Goal: Task Accomplishment & Management: Use online tool/utility

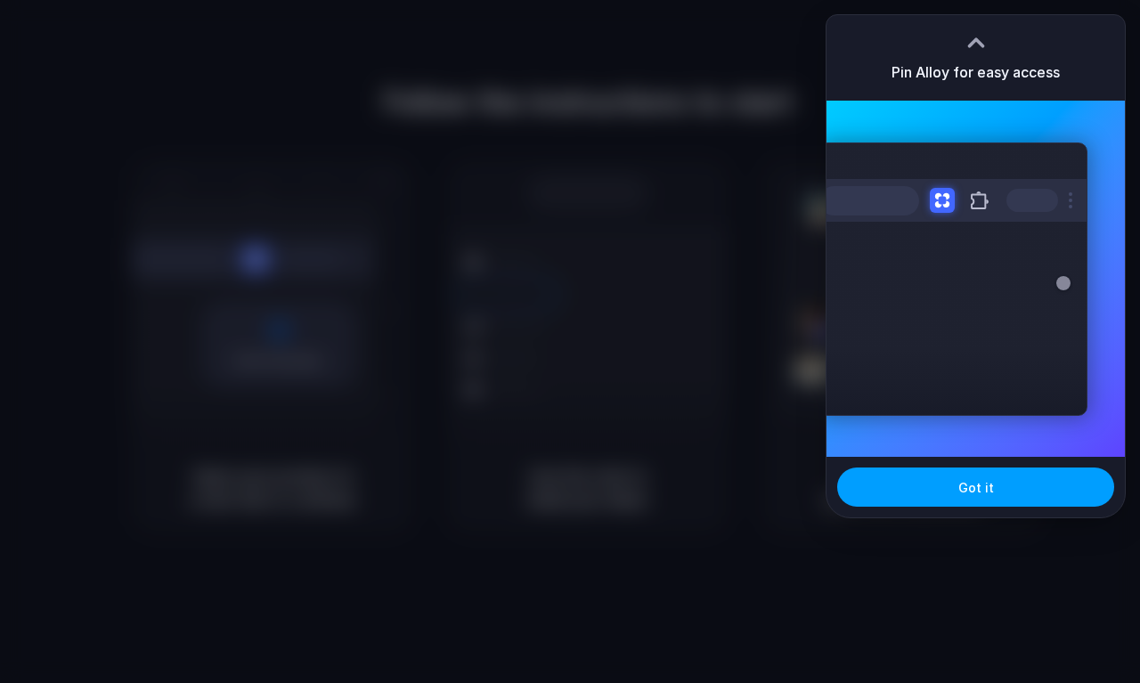
click at [956, 490] on button "Got it" at bounding box center [975, 487] width 277 height 39
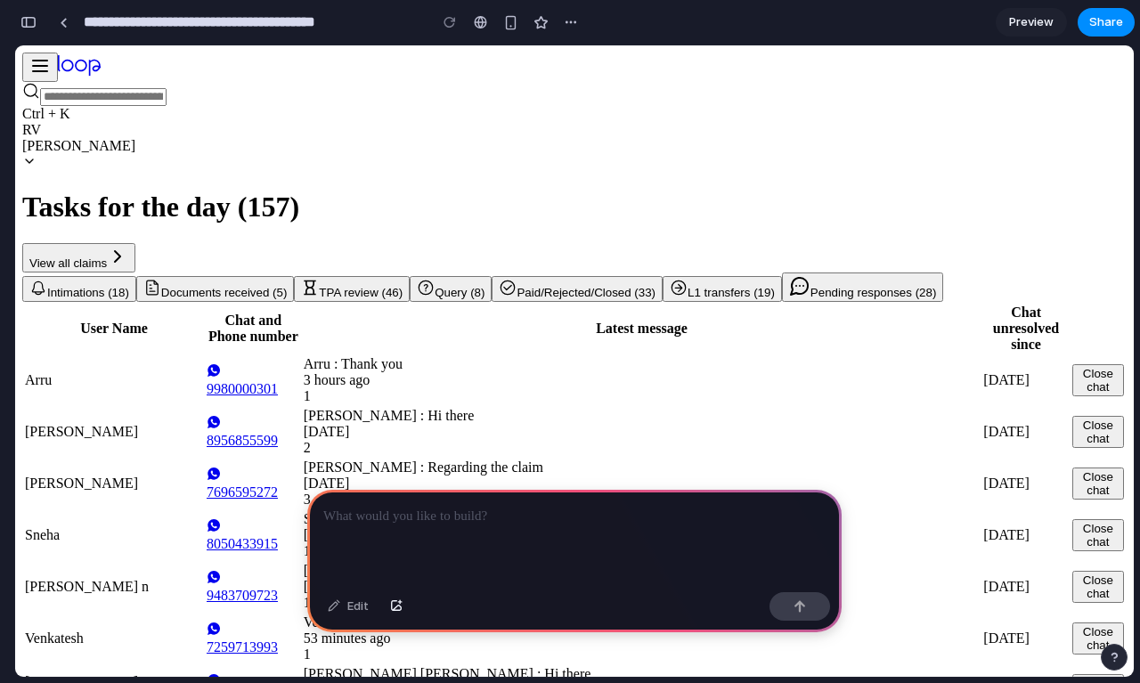
click at [410, 276] on button "TPA review (46)" at bounding box center [352, 289] width 116 height 26
click at [581, 22] on button "button" at bounding box center [571, 22] width 27 height 27
click at [779, 17] on div "Duplicate Delete" at bounding box center [570, 341] width 1140 height 683
click at [496, 532] on div at bounding box center [574, 537] width 534 height 95
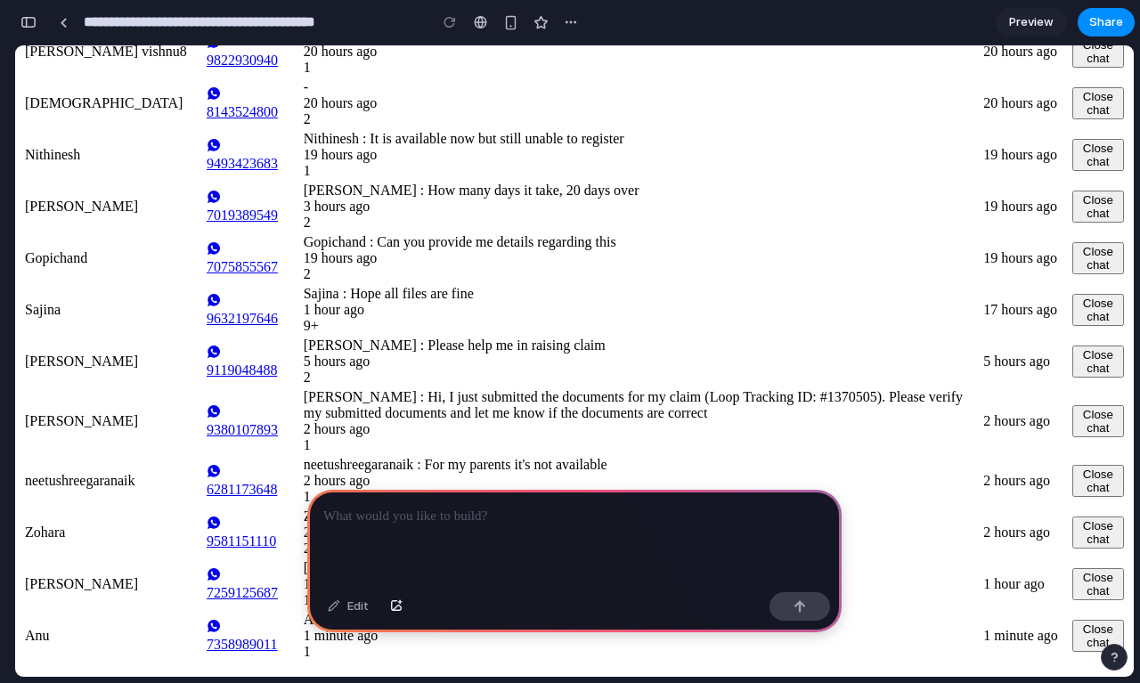
scroll to position [0, 46]
click at [1072, 191] on button "Close chat" at bounding box center [1098, 207] width 52 height 32
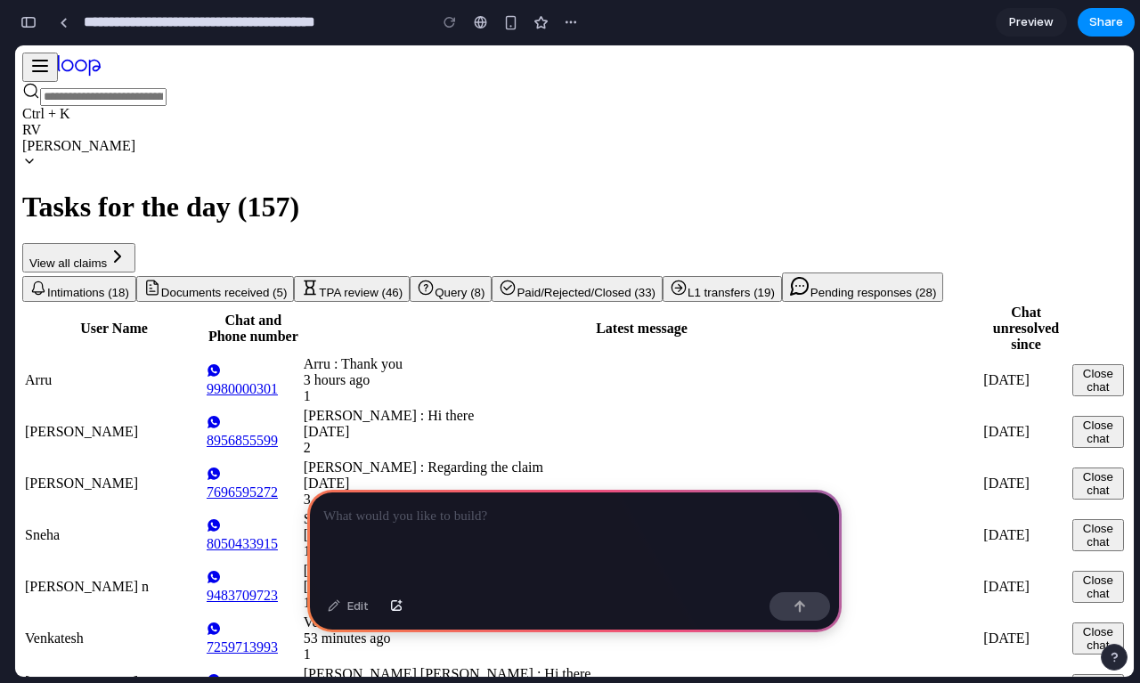
scroll to position [0, 0]
click at [575, 21] on div "button" at bounding box center [571, 22] width 14 height 14
click at [770, 10] on div "Duplicate Delete" at bounding box center [570, 341] width 1140 height 683
click at [62, 18] on div at bounding box center [64, 23] width 8 height 10
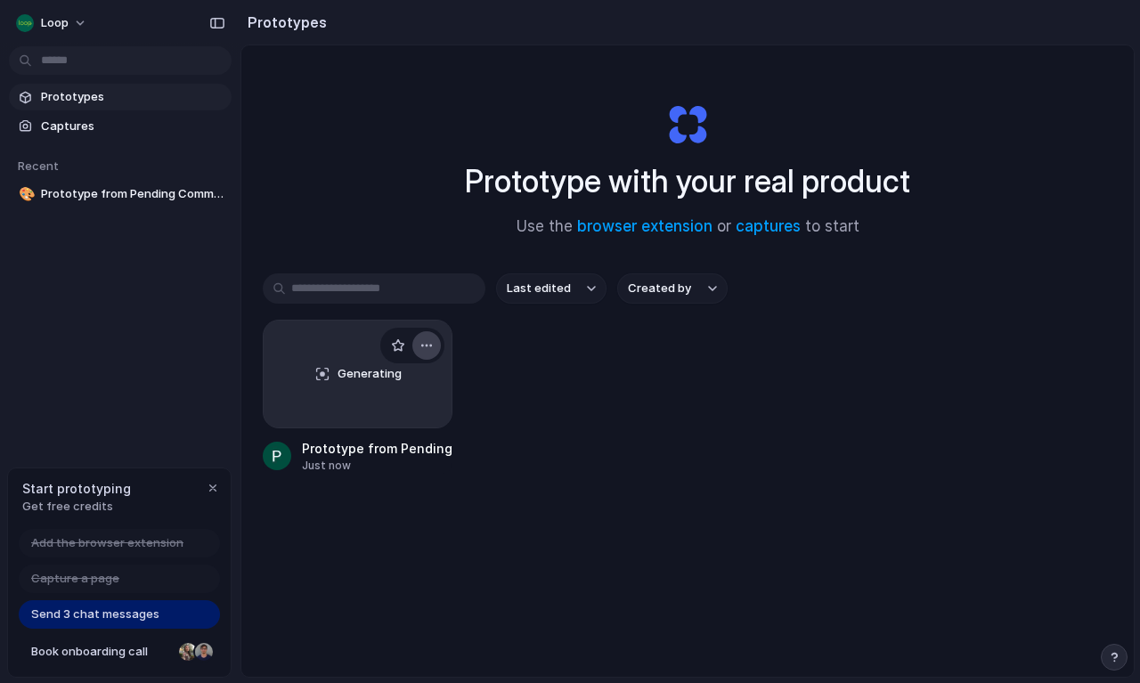
click at [430, 350] on div "button" at bounding box center [427, 345] width 14 height 14
click at [365, 357] on div "Generating" at bounding box center [358, 374] width 188 height 107
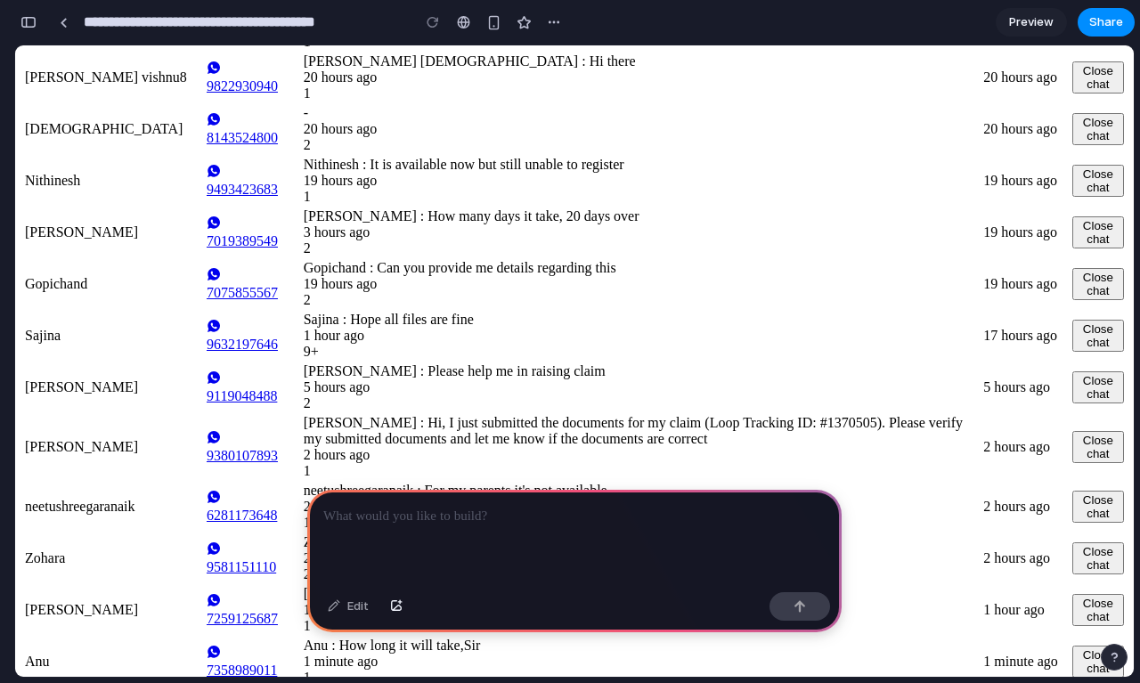
scroll to position [1231, 0]
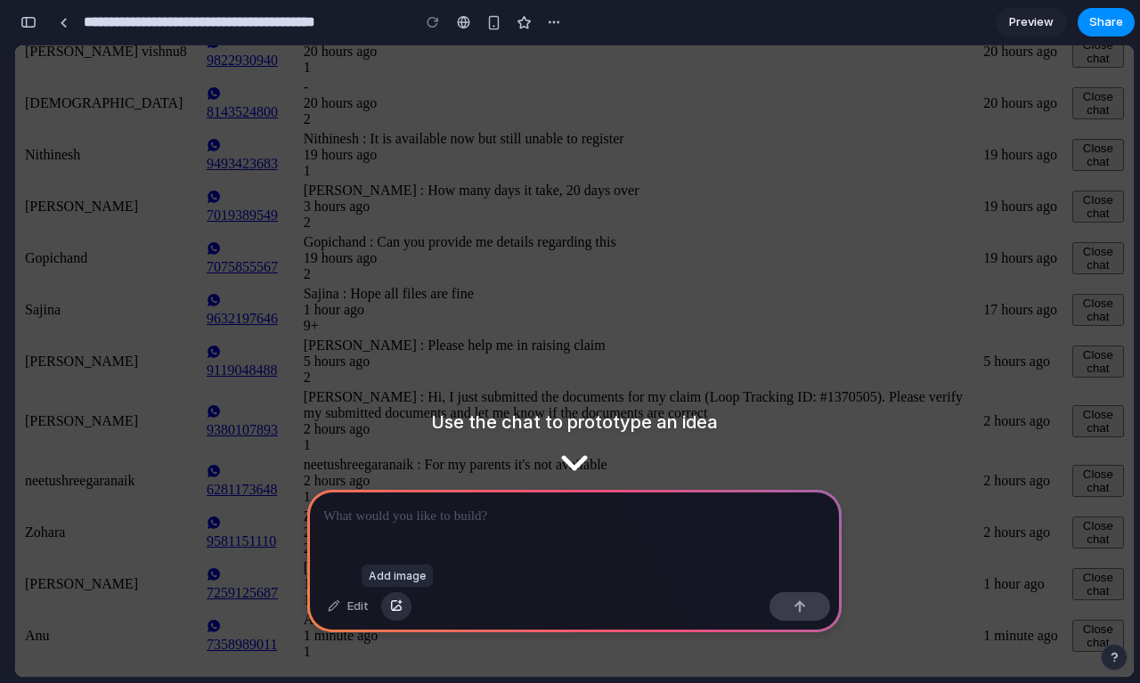
click at [397, 606] on div "button" at bounding box center [396, 606] width 12 height 11
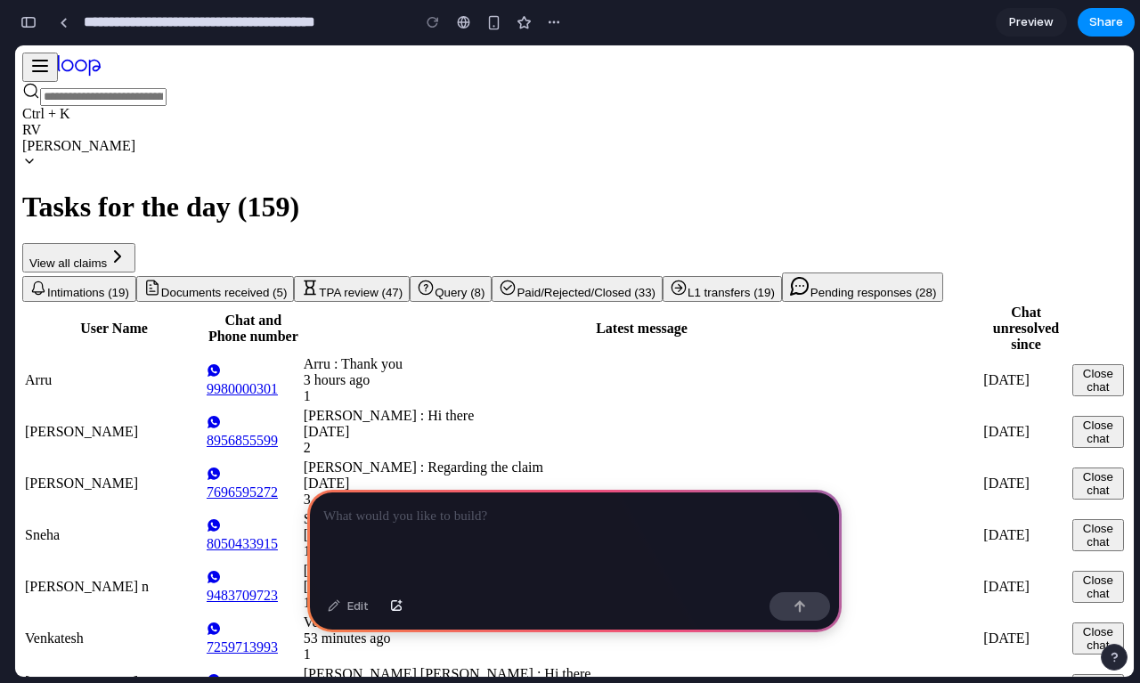
click at [1072, 378] on button "Close chat" at bounding box center [1098, 380] width 52 height 32
click at [1072, 382] on button "Close chat" at bounding box center [1098, 380] width 52 height 32
click at [1072, 381] on button "Close chat" at bounding box center [1098, 380] width 52 height 32
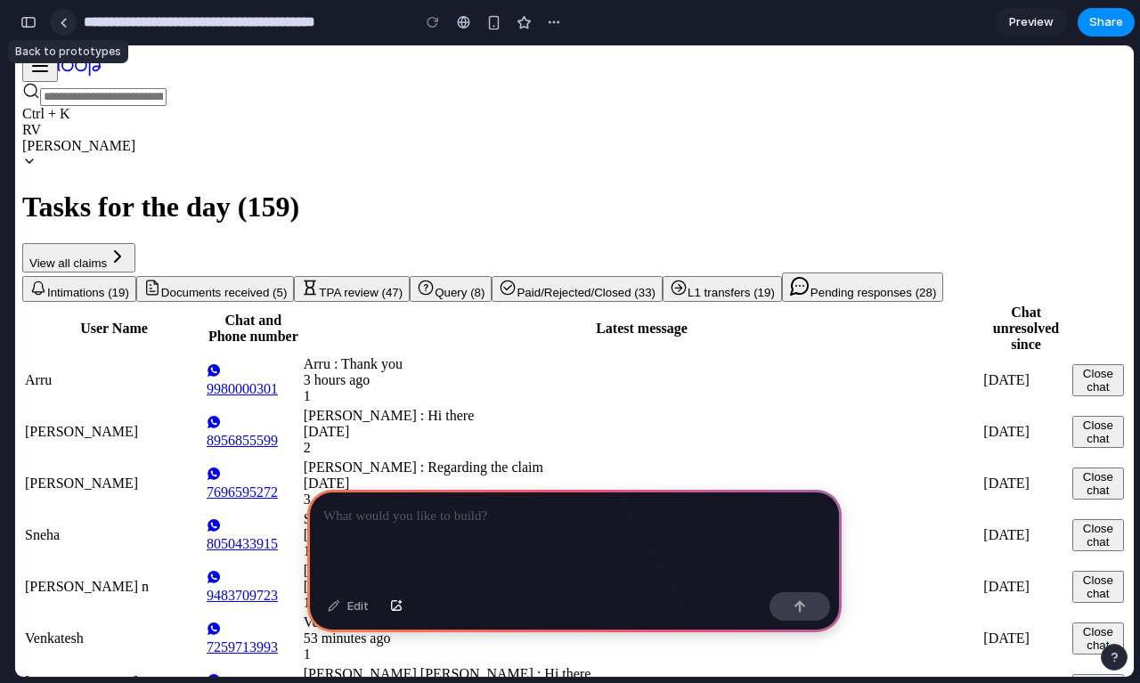
click at [64, 20] on div at bounding box center [64, 23] width 8 height 10
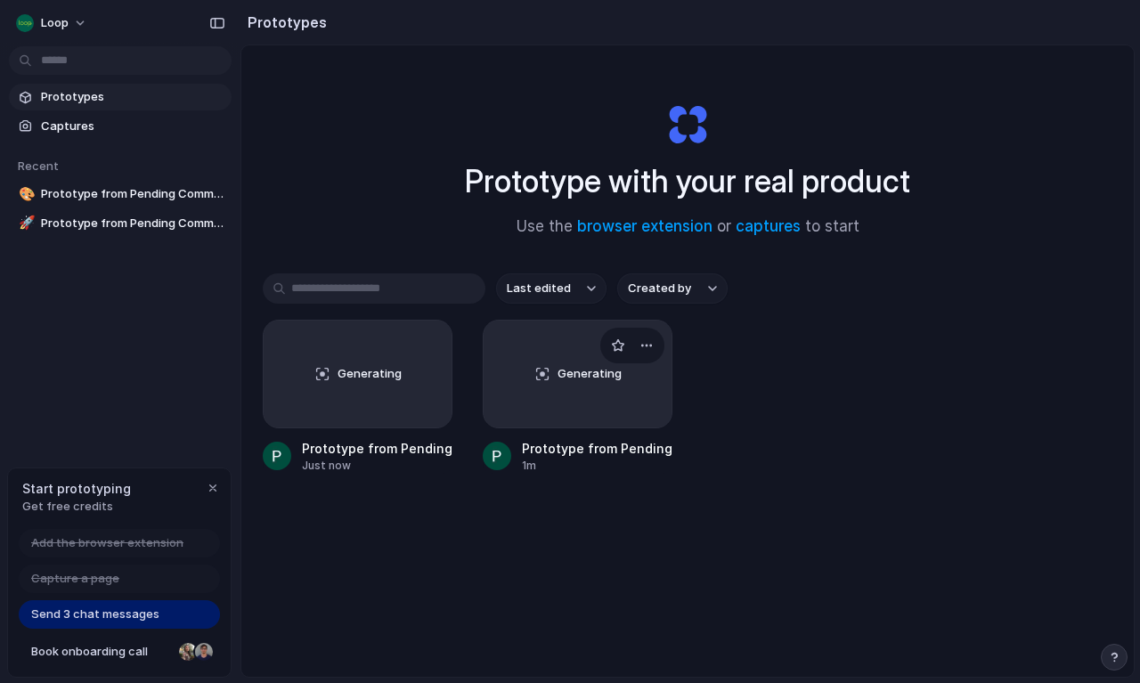
drag, startPoint x: 360, startPoint y: 384, endPoint x: 639, endPoint y: 383, distance: 278.8
click at [639, 383] on div "Generating Prototype from Pending Communications Tasks Just now Generating Prot…" at bounding box center [688, 397] width 850 height 154
click at [600, 388] on div "Generating" at bounding box center [578, 374] width 188 height 107
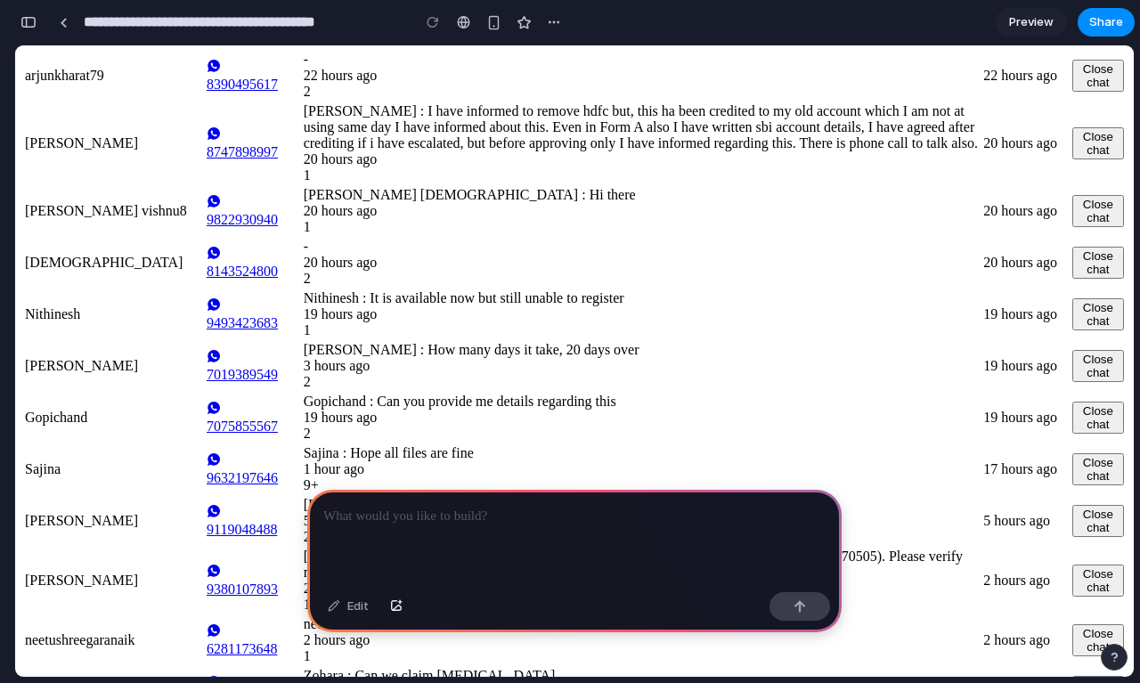
scroll to position [1231, 0]
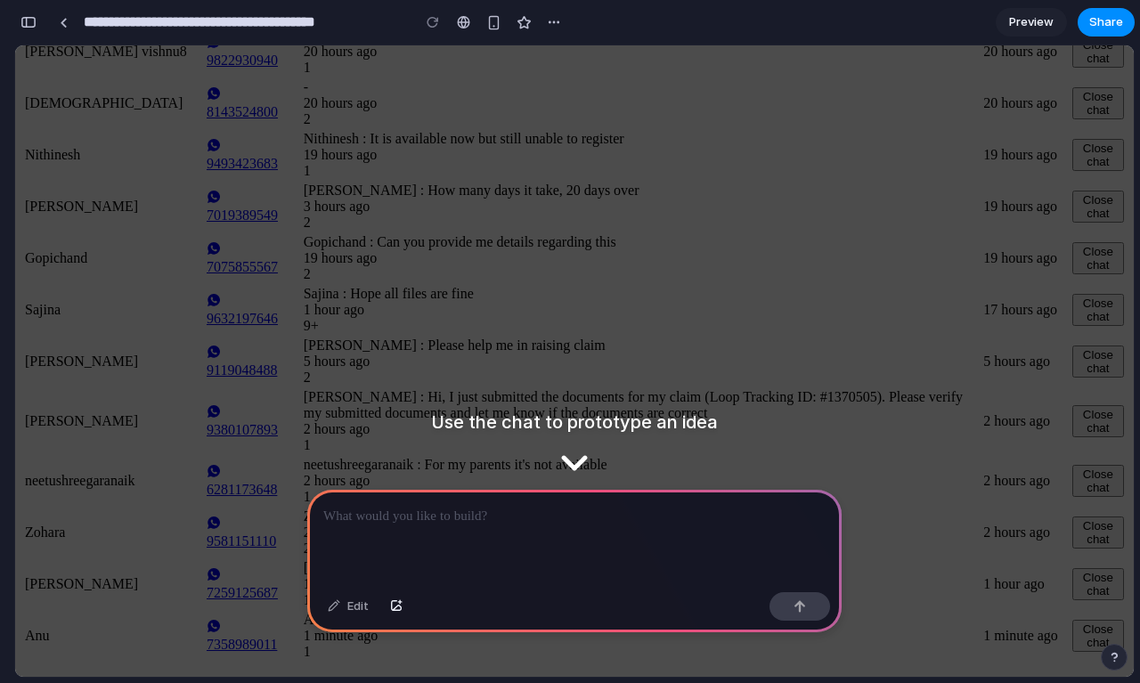
click at [548, 536] on div at bounding box center [574, 537] width 534 height 95
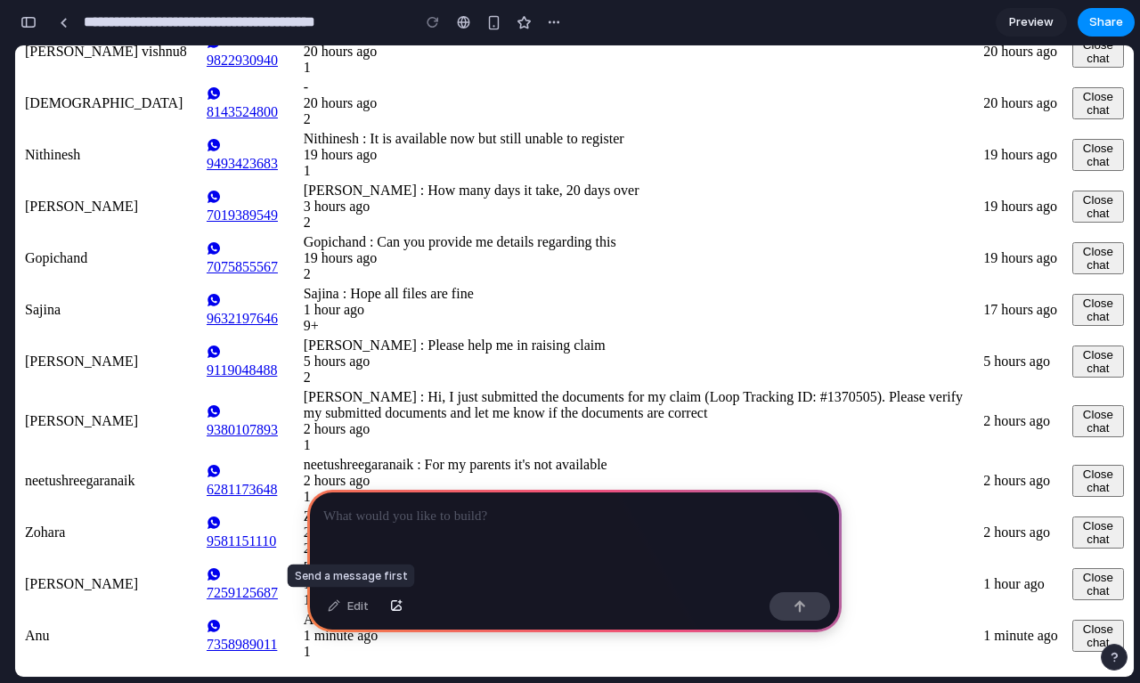
click at [340, 609] on div "Edit" at bounding box center [348, 606] width 59 height 29
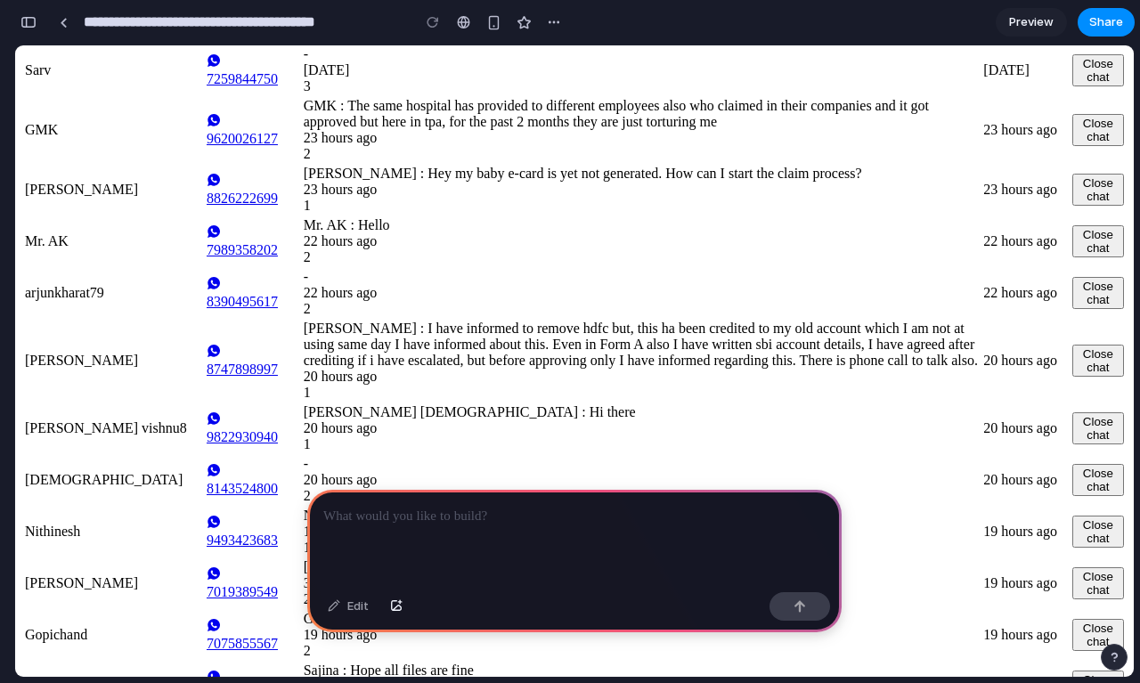
scroll to position [997, 0]
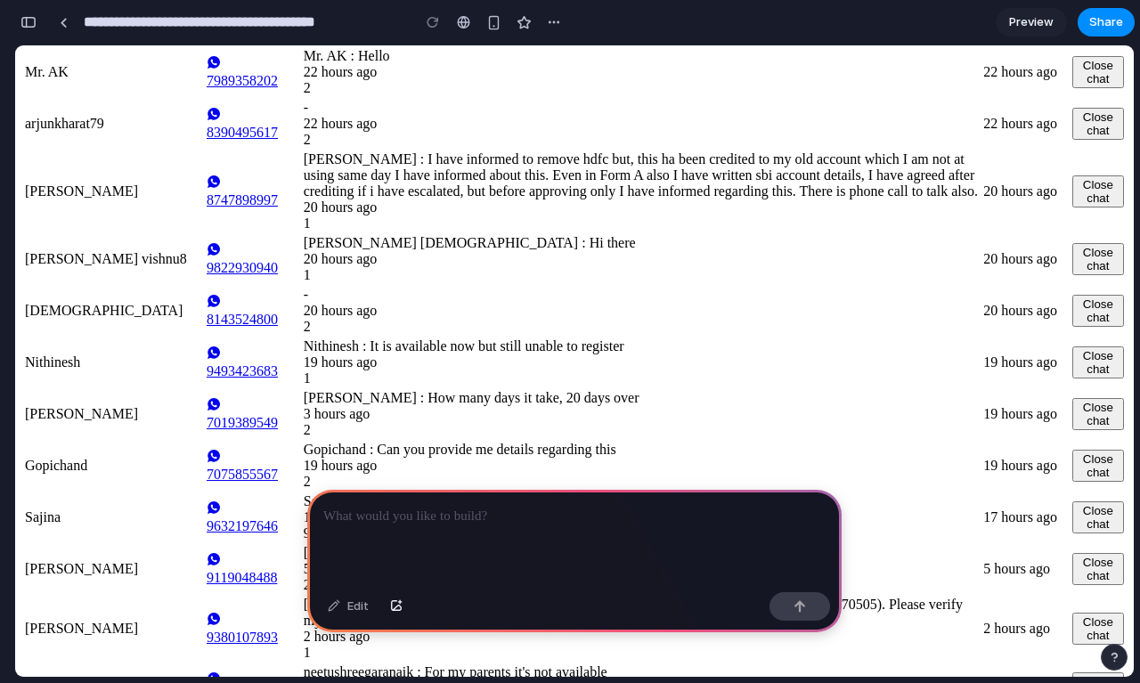
click at [266, 317] on link "8143524800" at bounding box center [254, 310] width 94 height 33
click at [515, 406] on div "[PERSON_NAME] : How many days it take, 20 days over" at bounding box center [642, 398] width 677 height 16
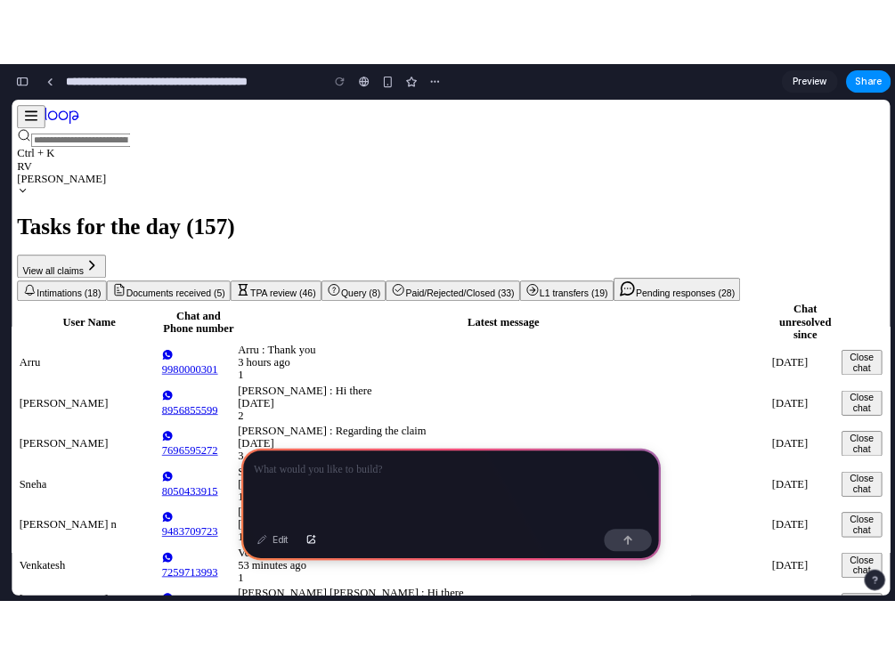
scroll to position [0, 46]
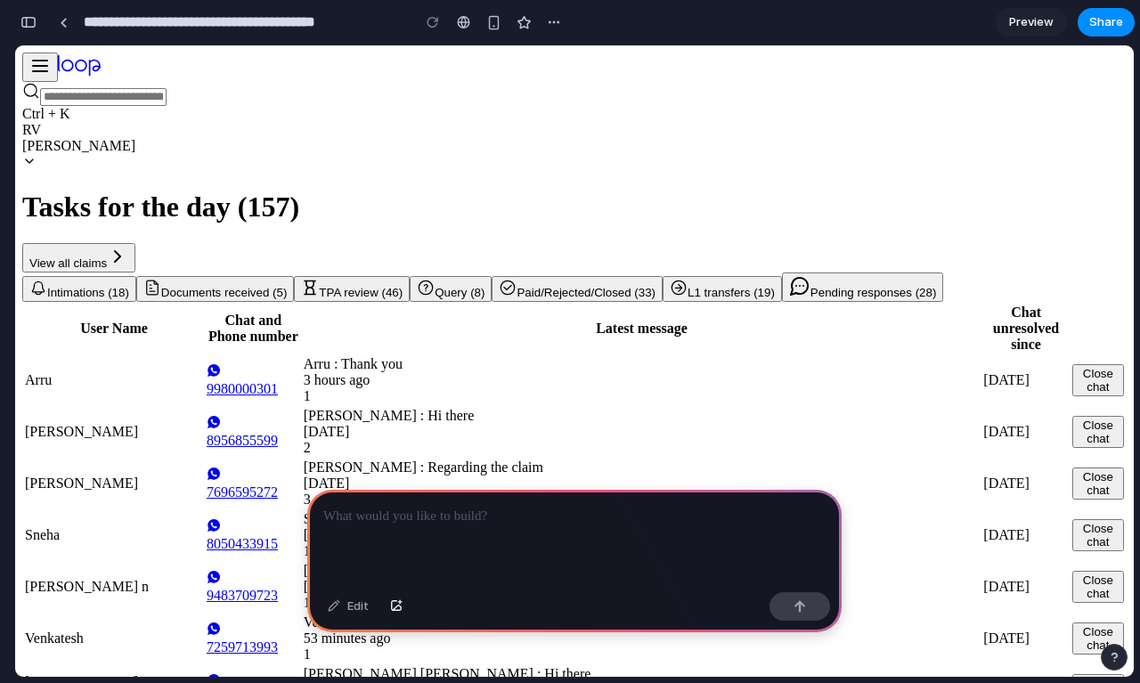
click at [1072, 387] on button "Close chat" at bounding box center [1098, 380] width 52 height 32
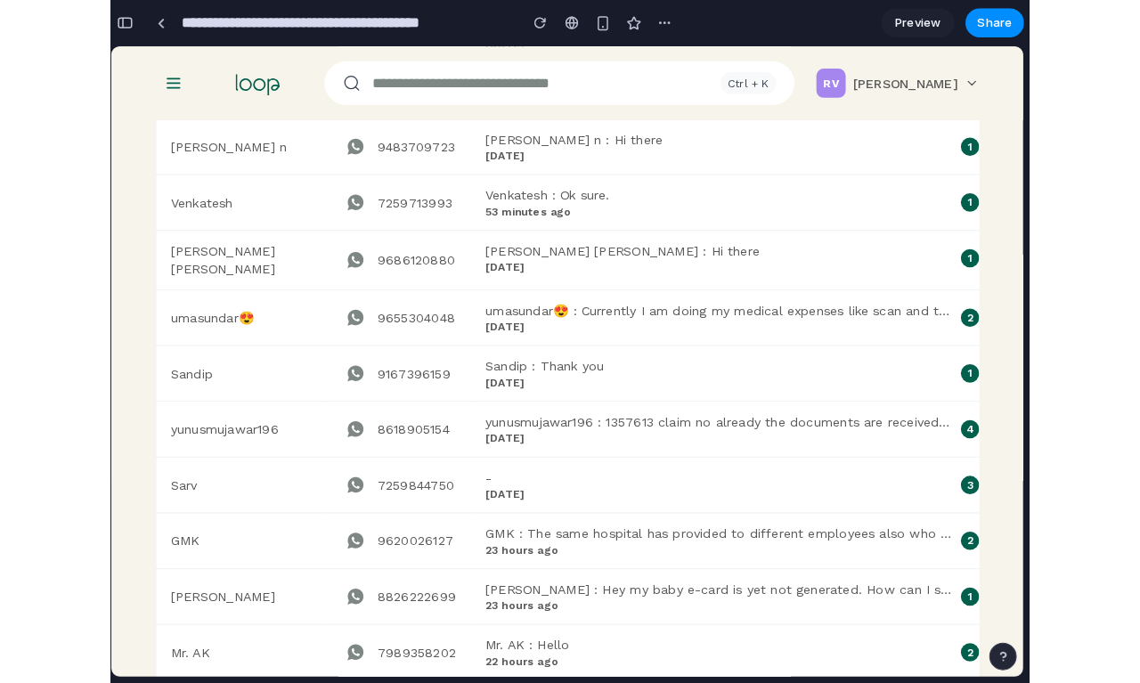
scroll to position [0, 0]
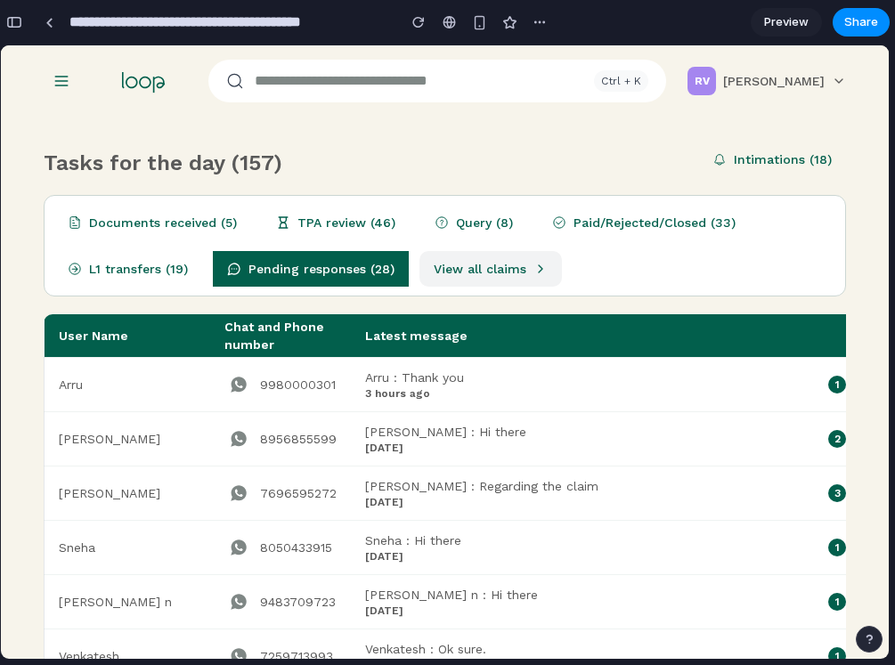
click at [482, 277] on button "View all claims" at bounding box center [491, 269] width 143 height 36
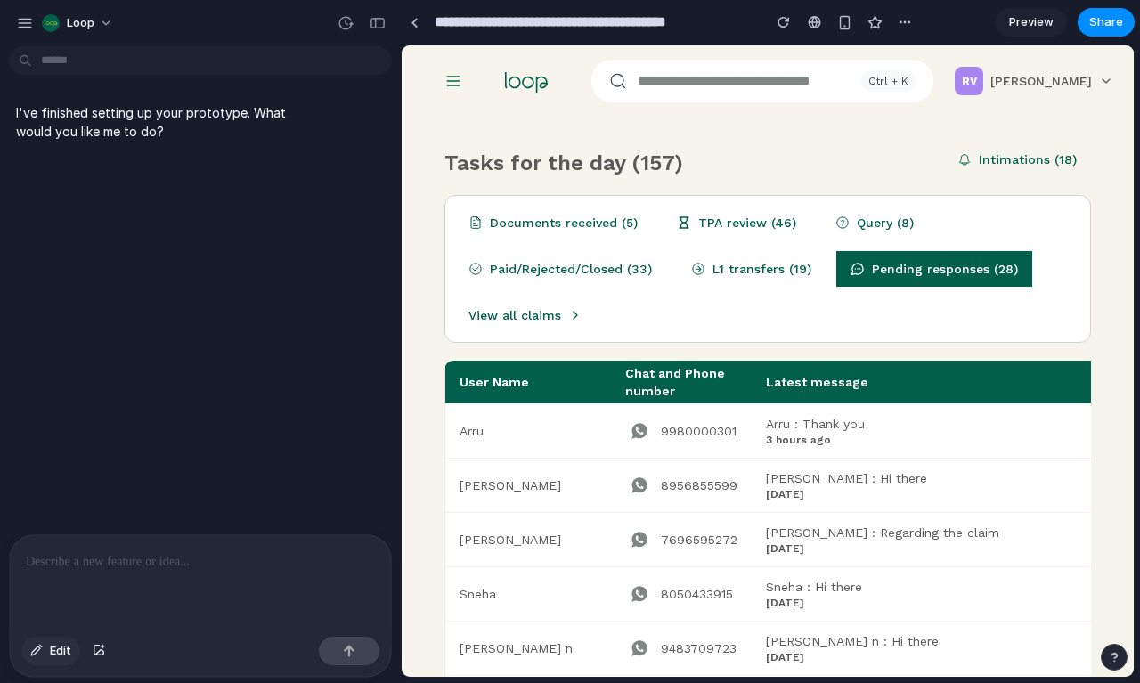
click at [61, 648] on span "Edit" at bounding box center [60, 651] width 21 height 18
click at [118, 646] on div "Edit" at bounding box center [200, 653] width 381 height 47
click at [71, 653] on button "Edit" at bounding box center [50, 651] width 59 height 29
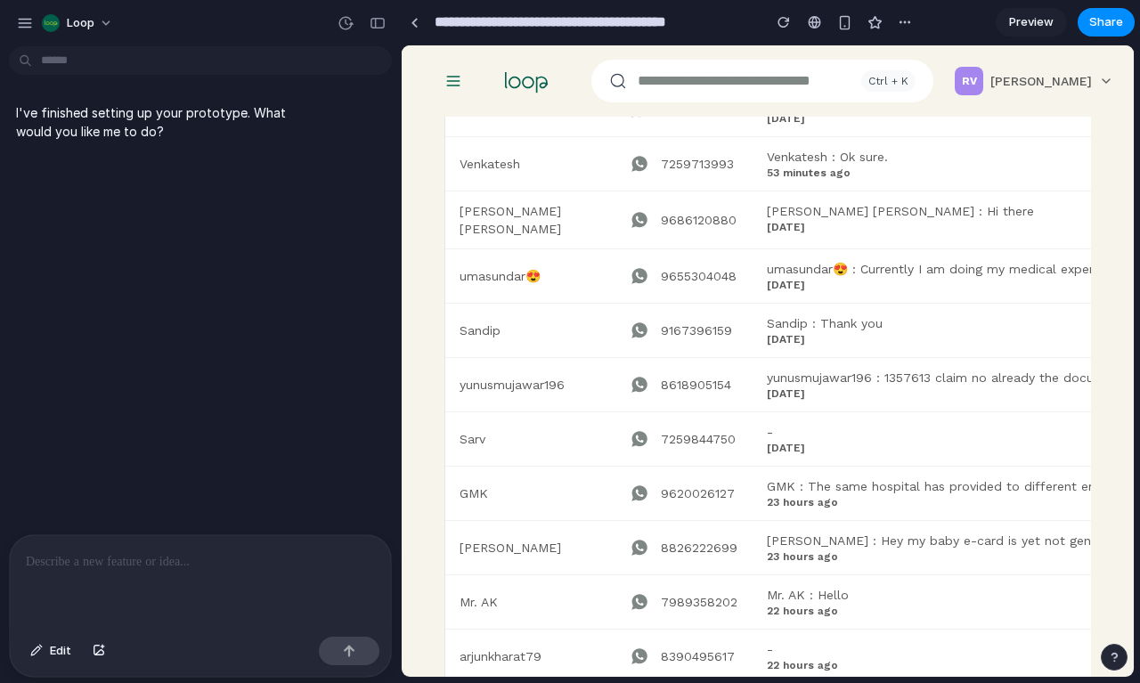
scroll to position [975, 0]
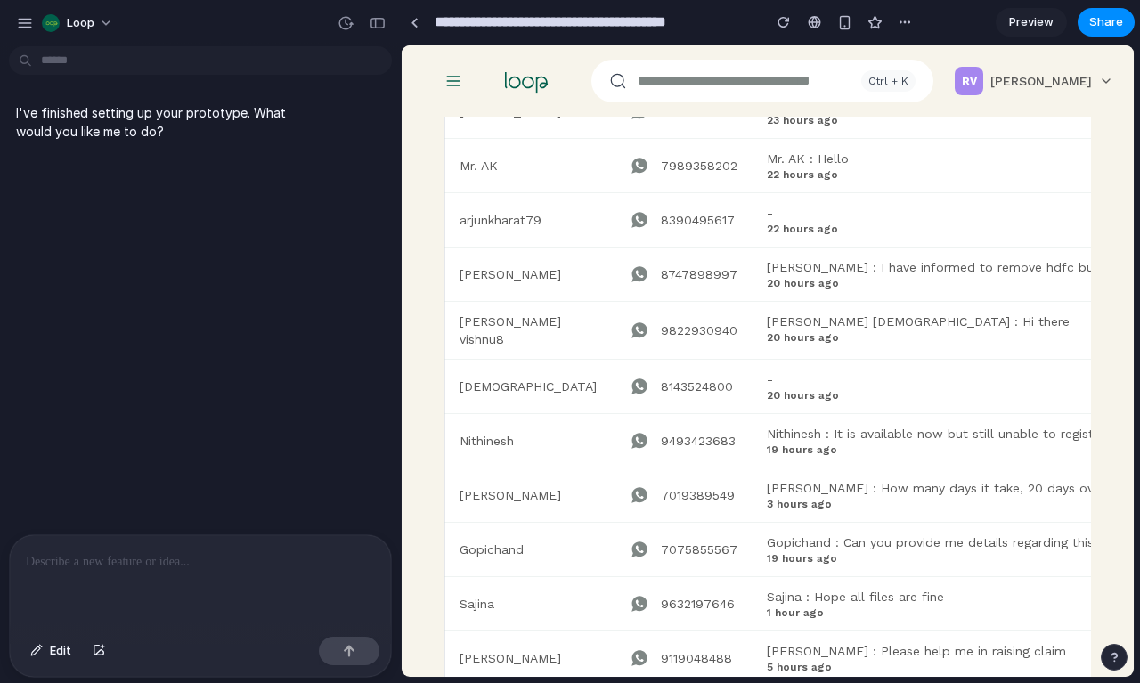
click at [697, 418] on td "9493423683" at bounding box center [682, 440] width 142 height 54
click at [681, 440] on link "9493423683" at bounding box center [683, 441] width 117 height 29
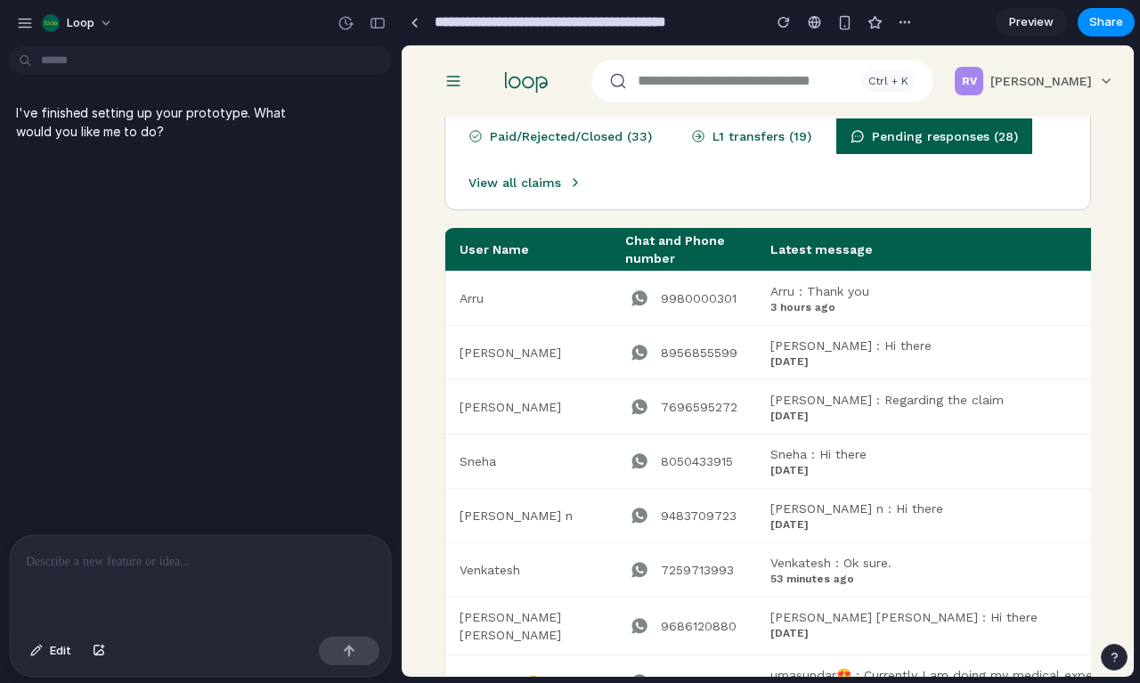
scroll to position [0, 0]
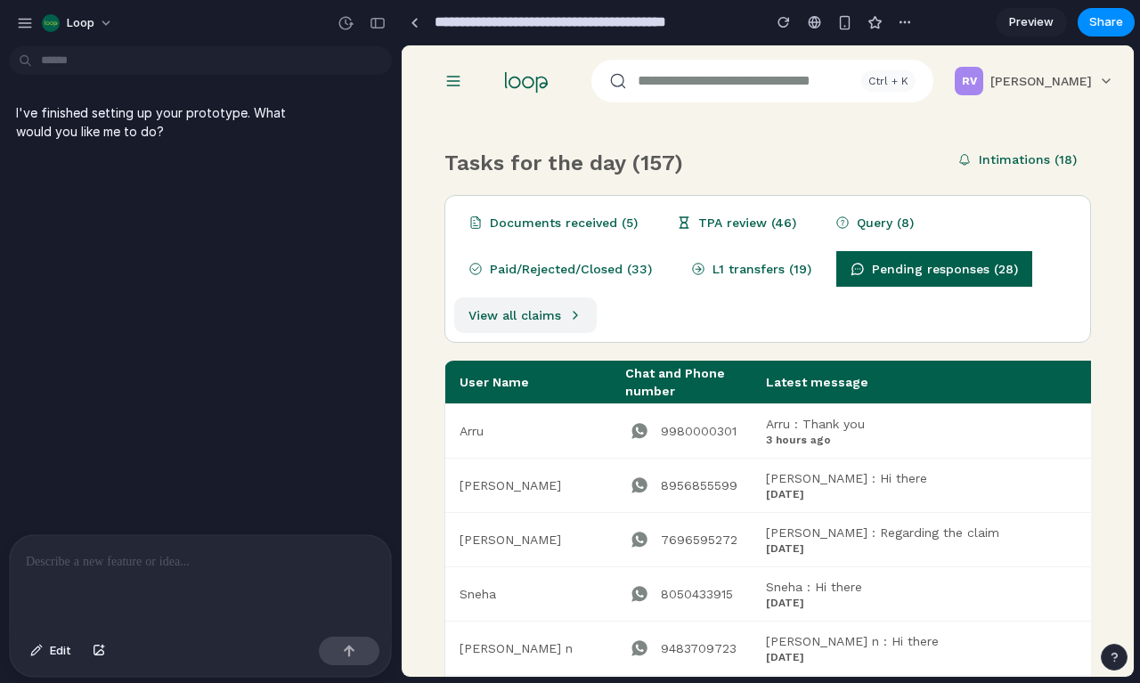
click at [553, 314] on button "View all claims" at bounding box center [525, 316] width 143 height 36
click at [377, 24] on div "button" at bounding box center [378, 23] width 16 height 12
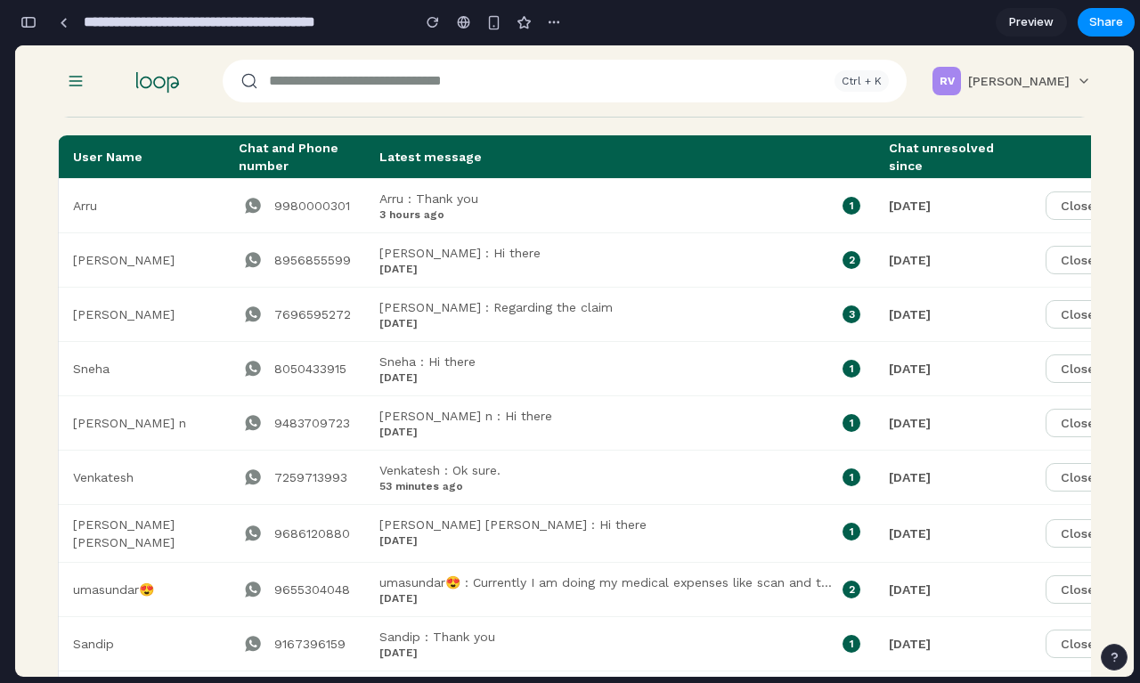
scroll to position [216, 0]
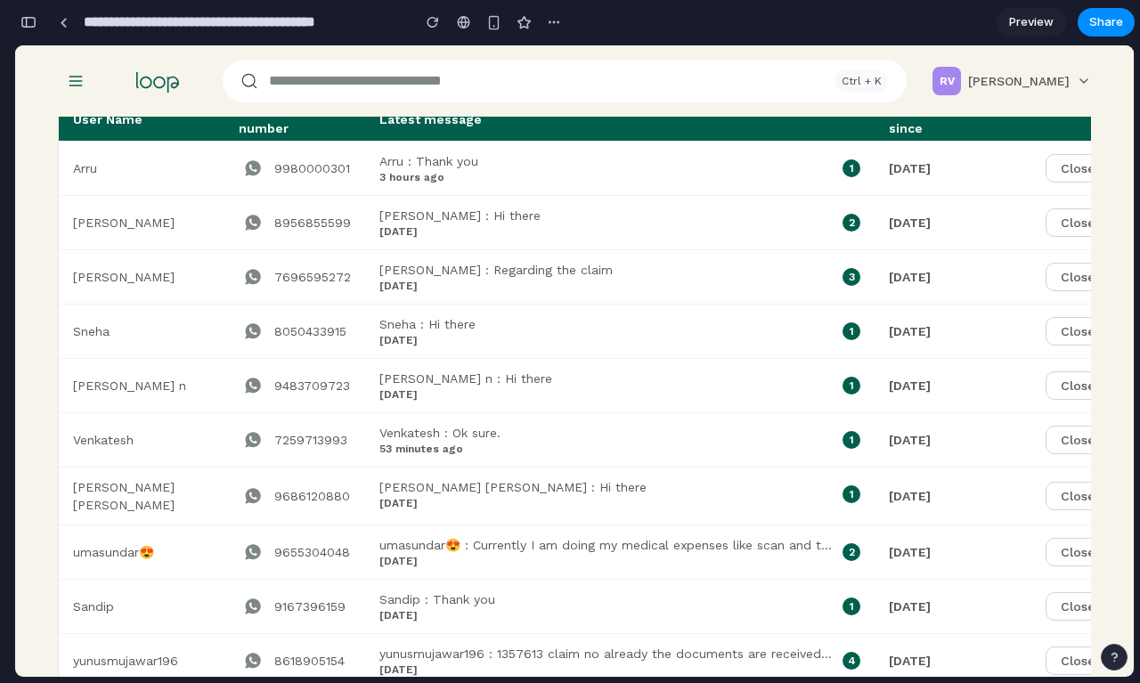
click at [1102, 86] on header "Ctrl + K RV Ravikiran V" at bounding box center [574, 80] width 1119 height 71
click at [1079, 86] on icon at bounding box center [1084, 81] width 14 height 14
click at [1081, 86] on icon at bounding box center [1084, 81] width 14 height 14
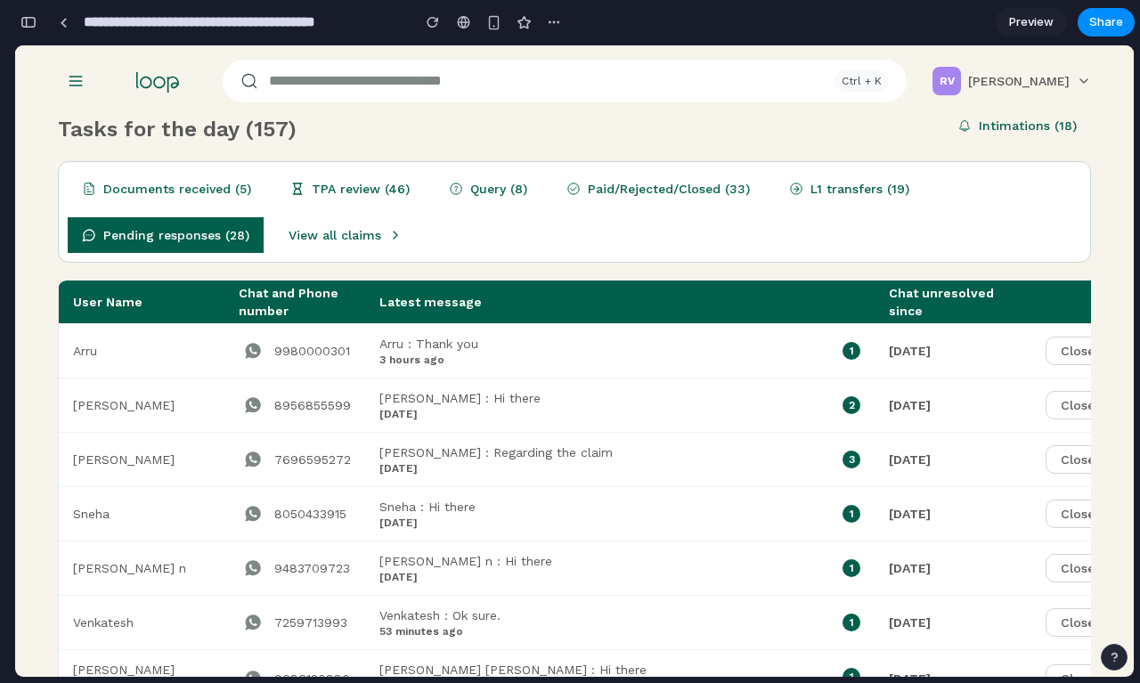
scroll to position [0, 0]
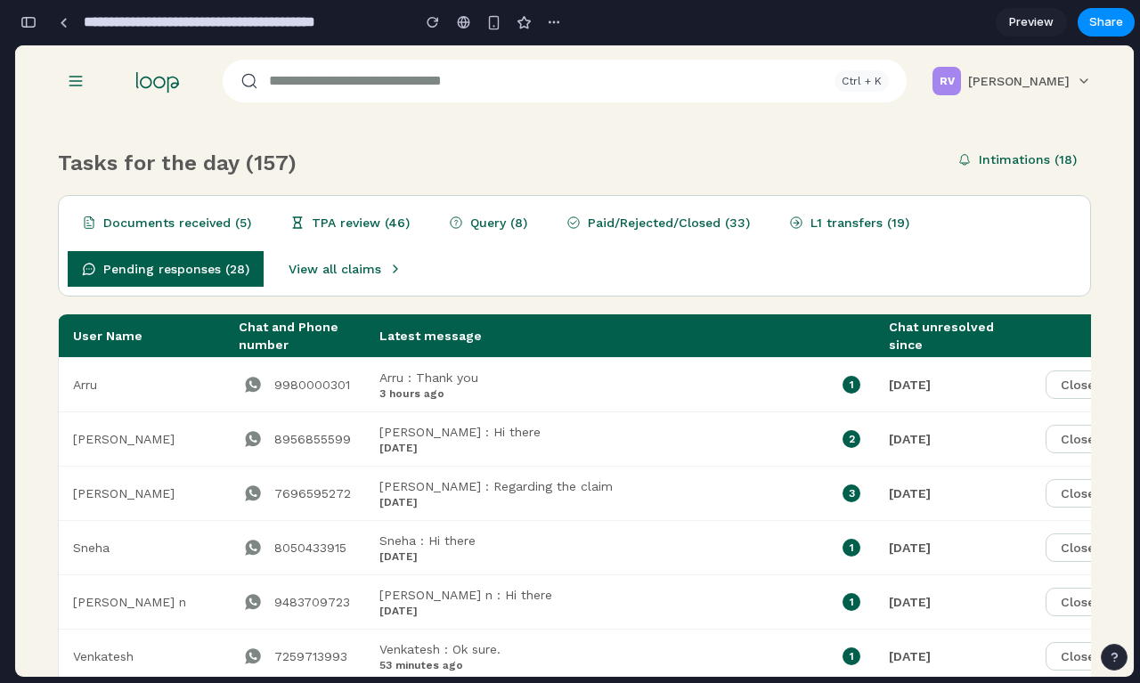
click at [265, 20] on input "**********" at bounding box center [242, 22] width 325 height 32
click at [67, 16] on link at bounding box center [63, 22] width 27 height 27
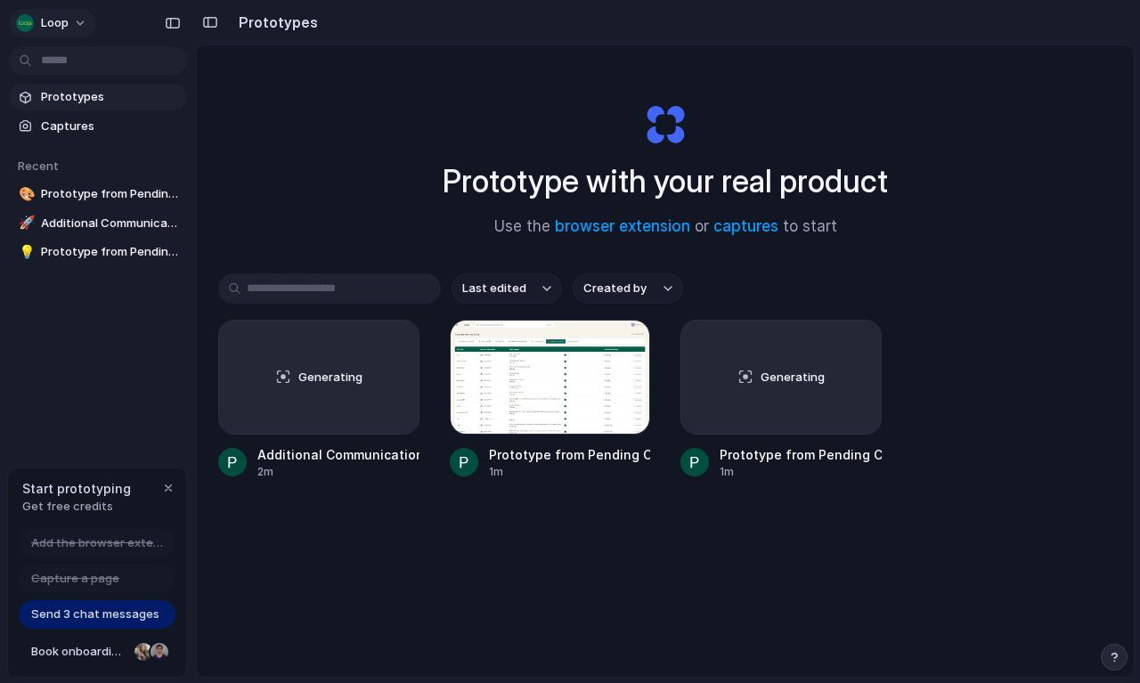
click at [73, 28] on button "Loop" at bounding box center [52, 23] width 87 height 29
click at [41, 355] on div "Settings Invite members Change theme Sign out" at bounding box center [570, 341] width 1140 height 683
click at [94, 127] on span "Captures" at bounding box center [110, 127] width 139 height 18
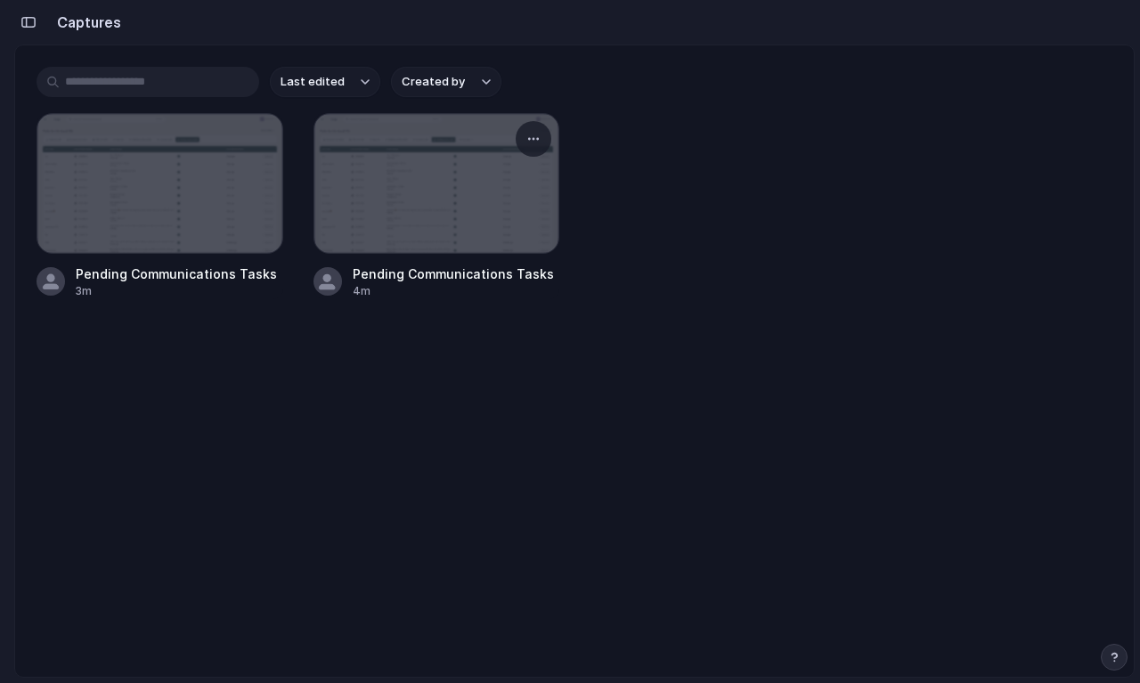
drag, startPoint x: 224, startPoint y: 185, endPoint x: 469, endPoint y: 207, distance: 245.9
click at [470, 207] on div "Pending Communications Tasks 3m Pending Communications Tasks 4m" at bounding box center [575, 206] width 1076 height 186
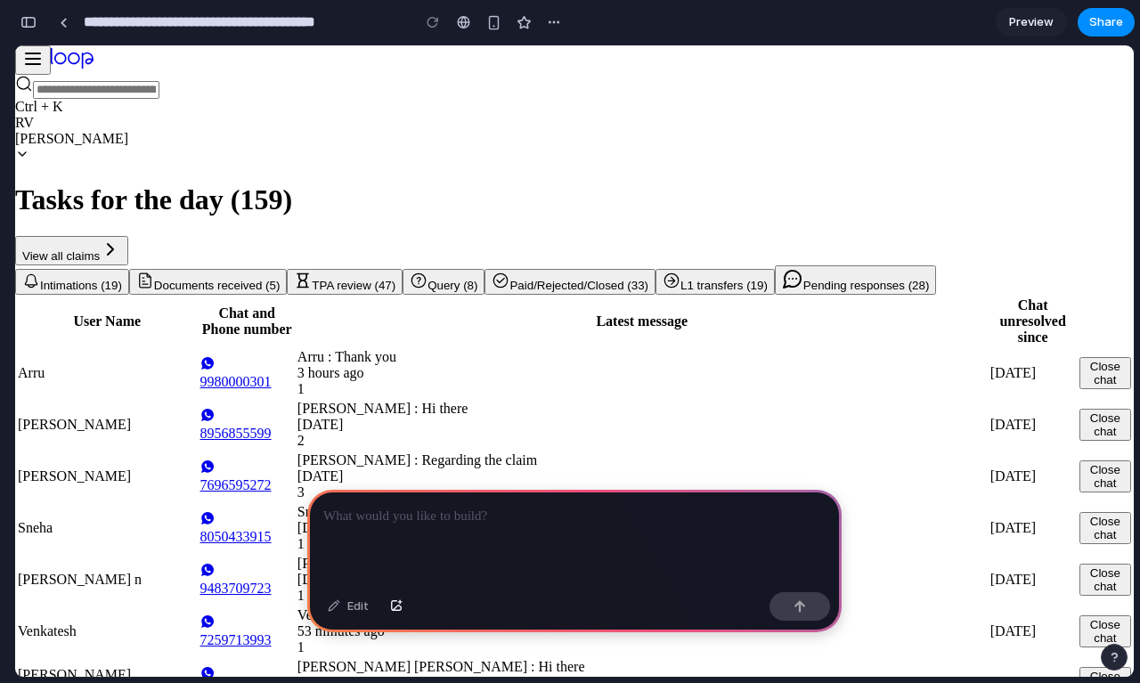
click at [59, 28] on link at bounding box center [63, 22] width 27 height 27
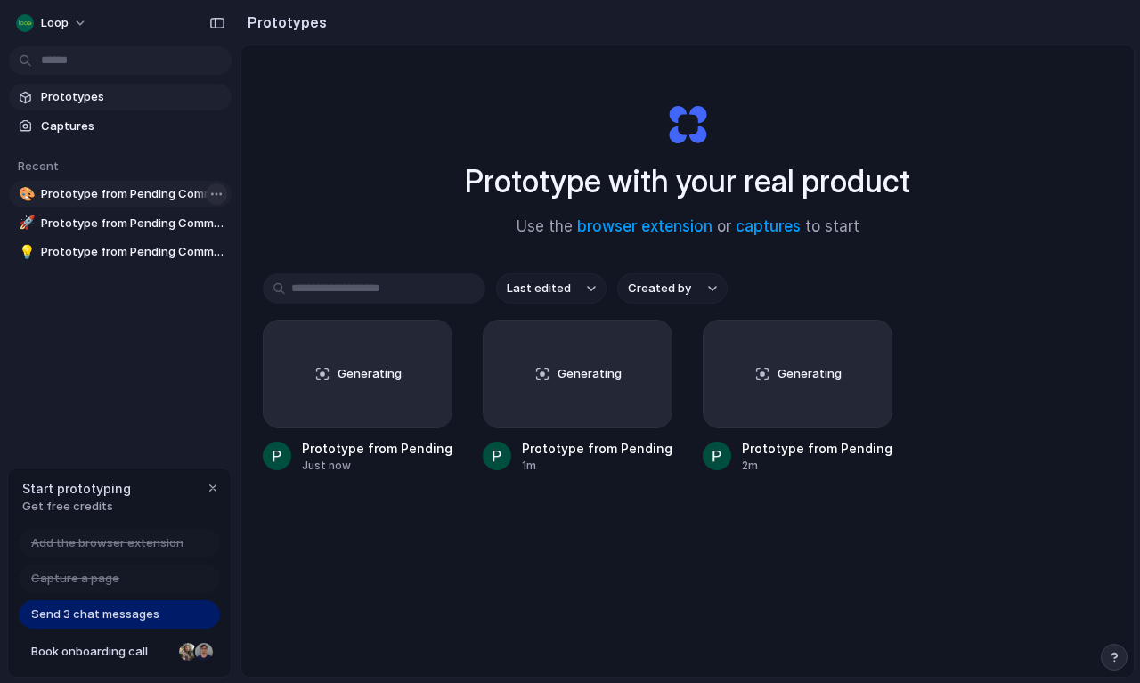
click at [220, 193] on body "Loop Prototypes Captures Recent 🎨 Prototype from Pending Communications Tasks 🚀…" at bounding box center [570, 341] width 1140 height 683
click at [157, 311] on div "Open in new tab Copy link Delete" at bounding box center [570, 341] width 1140 height 683
click at [69, 119] on span "Captures" at bounding box center [132, 127] width 183 height 18
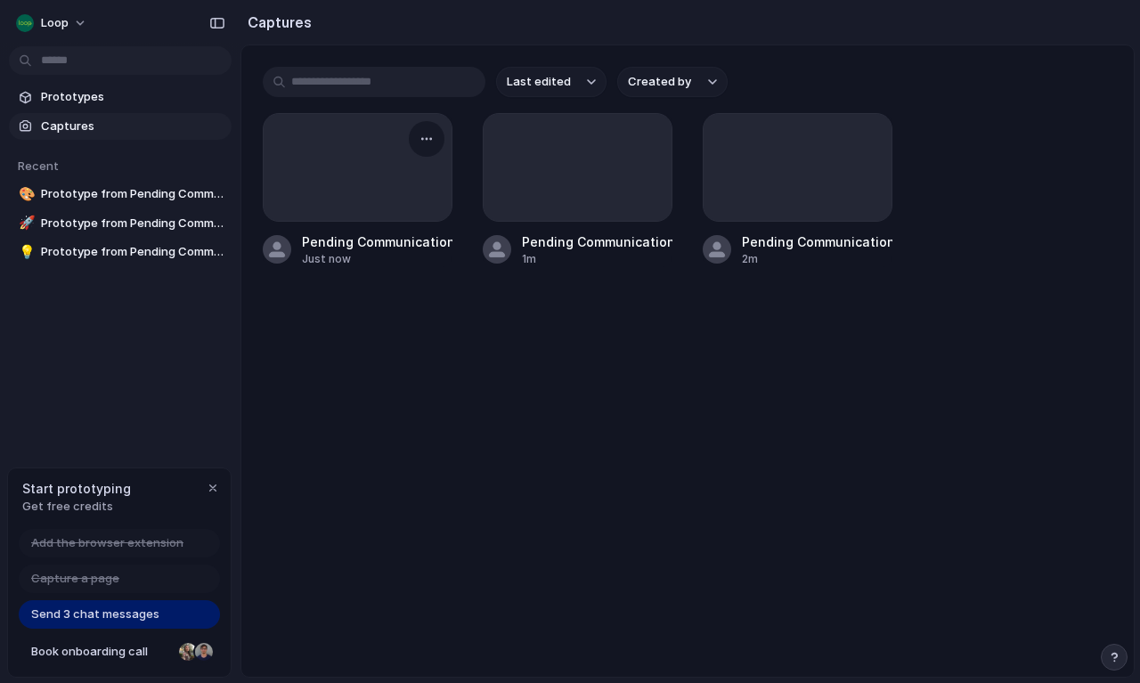
click at [436, 126] on div at bounding box center [427, 139] width 36 height 36
click at [425, 147] on button "button" at bounding box center [426, 139] width 29 height 29
click at [125, 232] on link "🚀 Prototype from Pending Communications Tasks" at bounding box center [120, 223] width 223 height 27
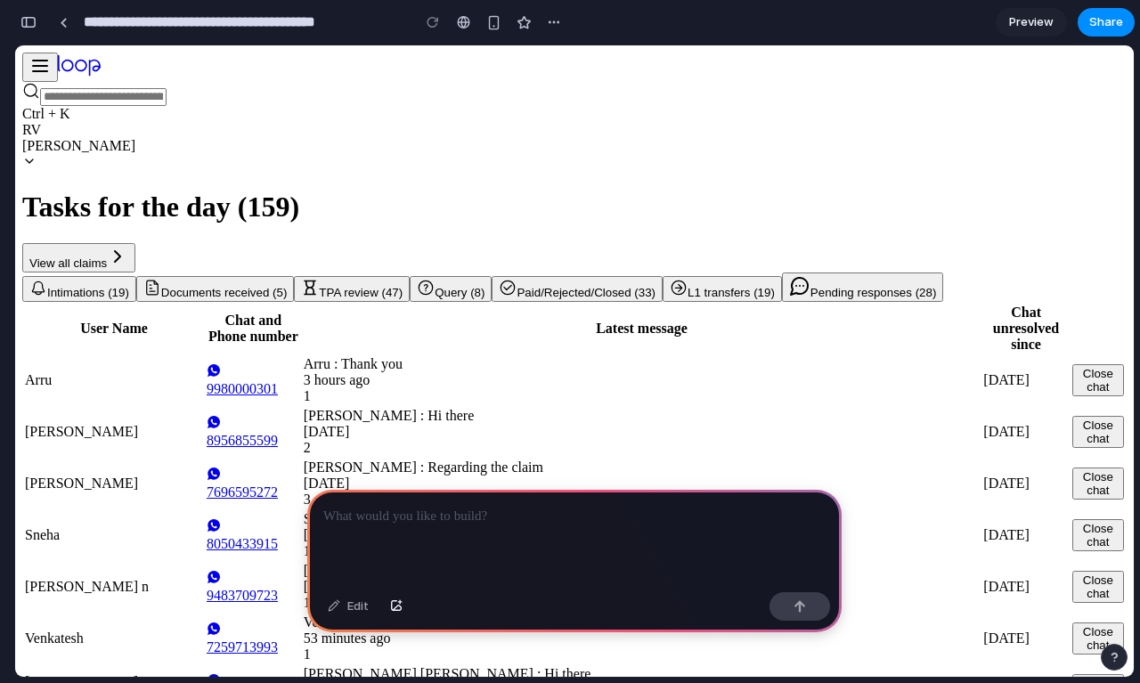
click at [418, 513] on p at bounding box center [574, 516] width 502 height 21
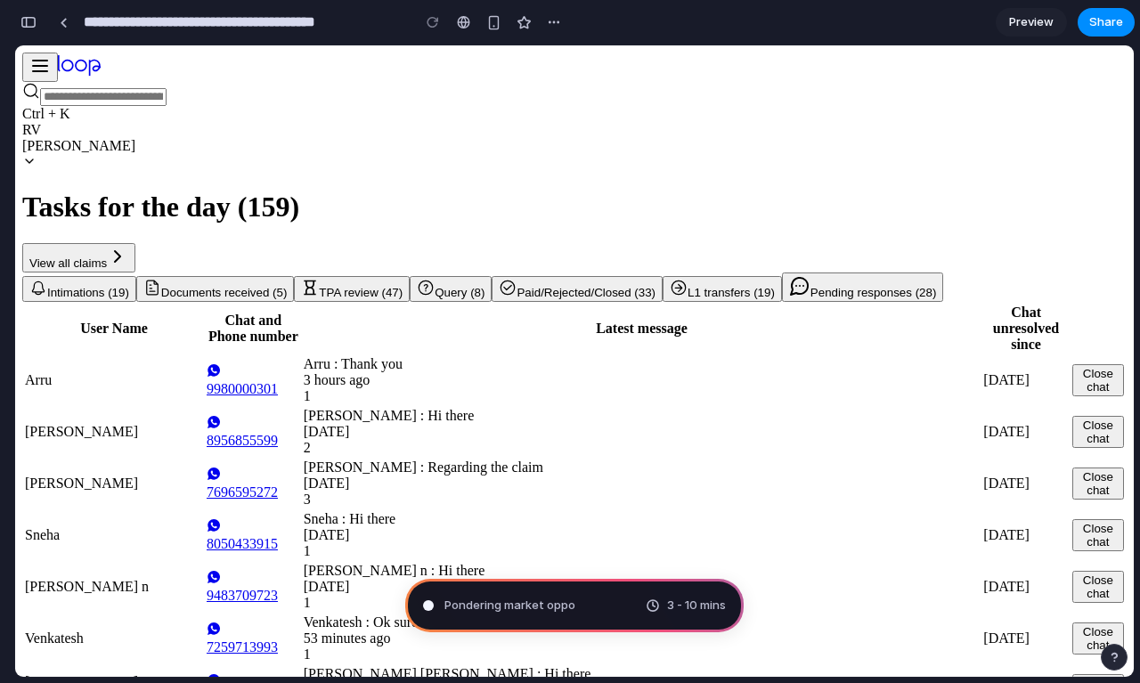
type input "**********"
